Goal: Task Accomplishment & Management: Complete application form

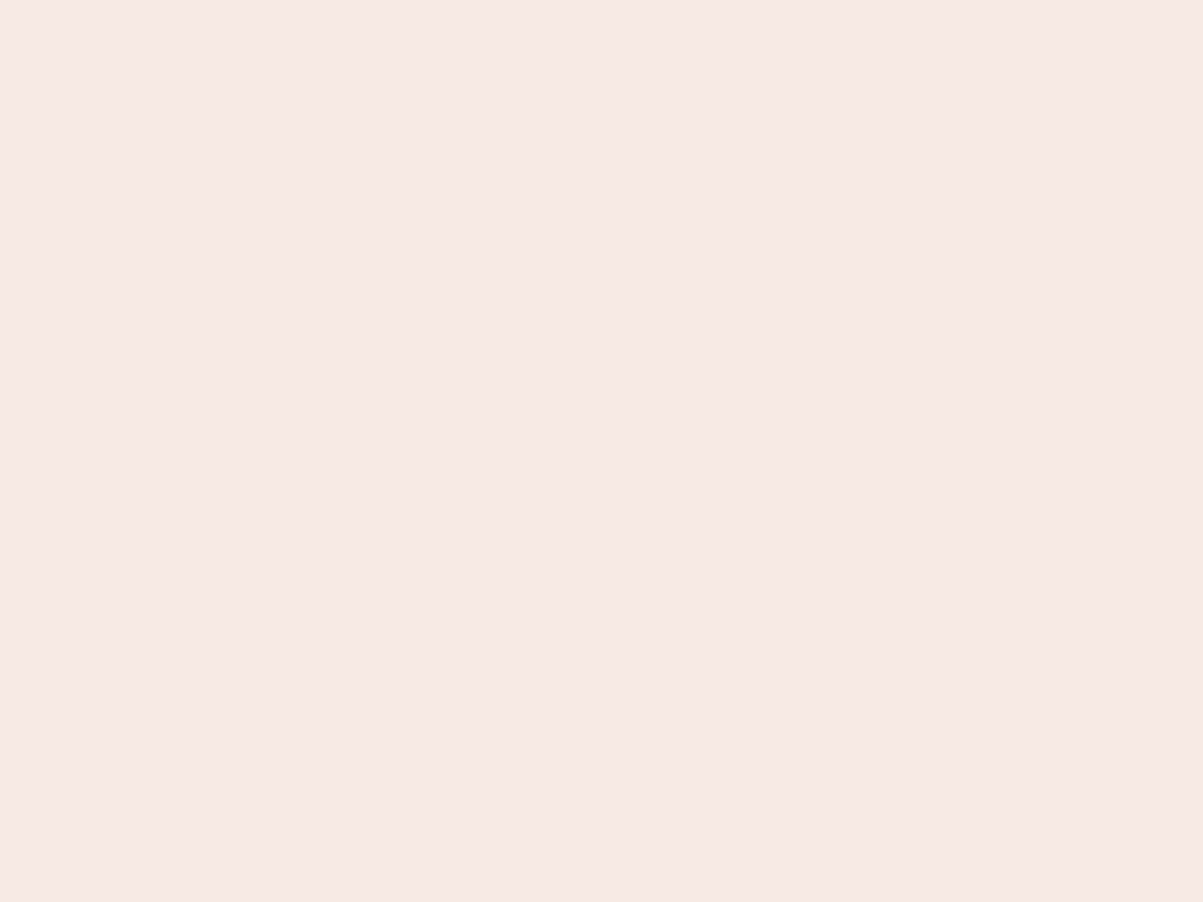
click at [601, 451] on nb-app "Almost there Thank you for registering for Newbook. Your account is under revie…" at bounding box center [601, 451] width 1203 height 902
click at [601, 0] on nb-app "Almost there Thank you for registering for Newbook. Your account is under revie…" at bounding box center [601, 451] width 1203 height 902
click at [643, 0] on nb-app "Almost there Thank you for registering for Newbook. Your account is under revie…" at bounding box center [601, 451] width 1203 height 902
click at [601, 451] on nb-app "Almost there Thank you for registering for Newbook. Your account is under revie…" at bounding box center [601, 451] width 1203 height 902
click at [601, 0] on nb-app "Almost there Thank you for registering for Newbook. Your account is under revie…" at bounding box center [601, 451] width 1203 height 902
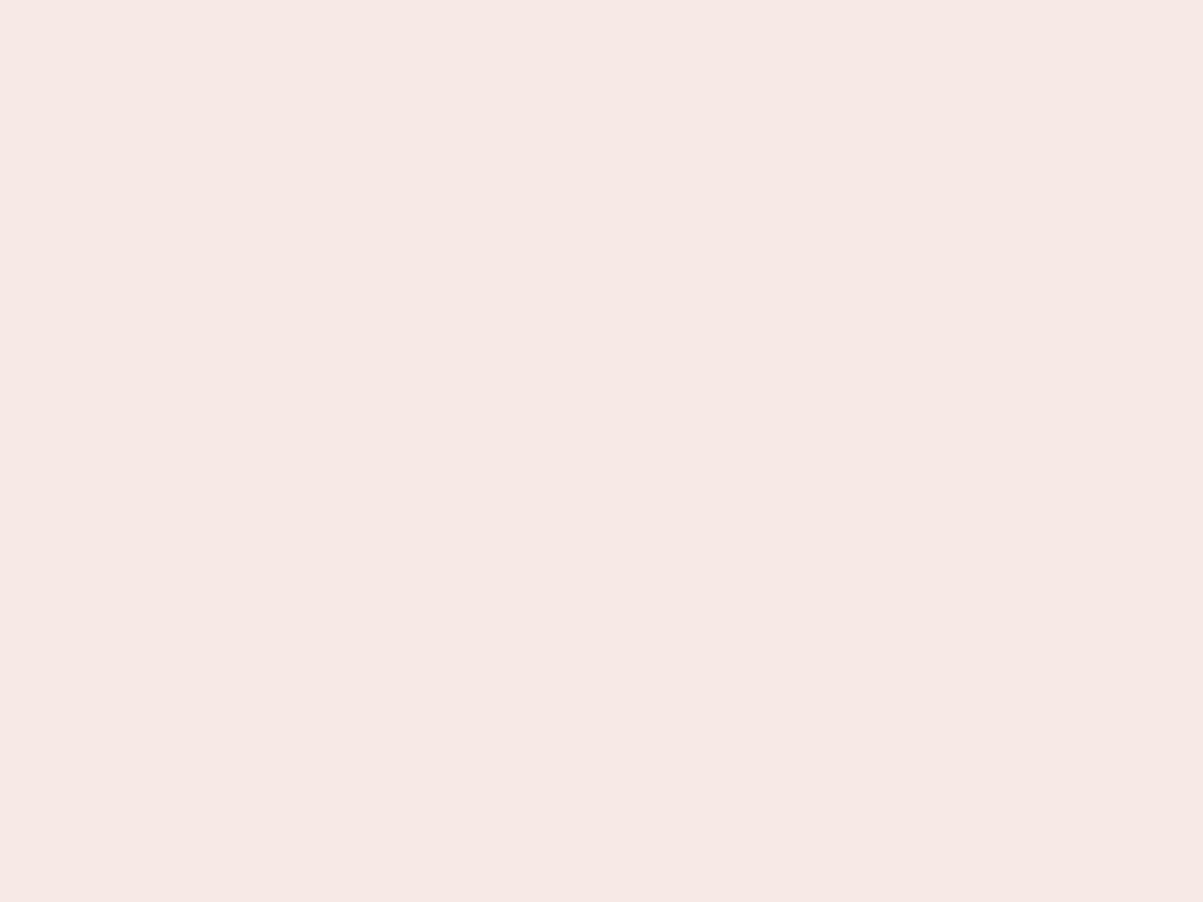
click at [420, 0] on nb-app "Almost there Thank you for registering for Newbook. Your account is under revie…" at bounding box center [601, 451] width 1203 height 902
click at [601, 451] on nb-app "Almost there Thank you for registering for Newbook. Your account is under revie…" at bounding box center [601, 451] width 1203 height 902
click at [601, 0] on nb-app "Almost there Thank you for registering for Newbook. Your account is under revie…" at bounding box center [601, 451] width 1203 height 902
click at [420, 0] on nb-app "Almost there Thank you for registering for Newbook. Your account is under revie…" at bounding box center [601, 451] width 1203 height 902
click at [601, 451] on nb-app "Almost there Thank you for registering for Newbook. Your account is under revie…" at bounding box center [601, 451] width 1203 height 902
